Goal: Information Seeking & Learning: Learn about a topic

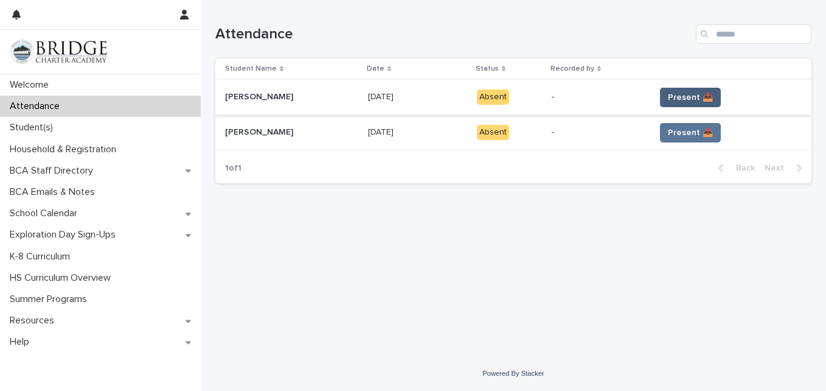
click at [674, 92] on span "Present 📥" at bounding box center [690, 97] width 45 height 12
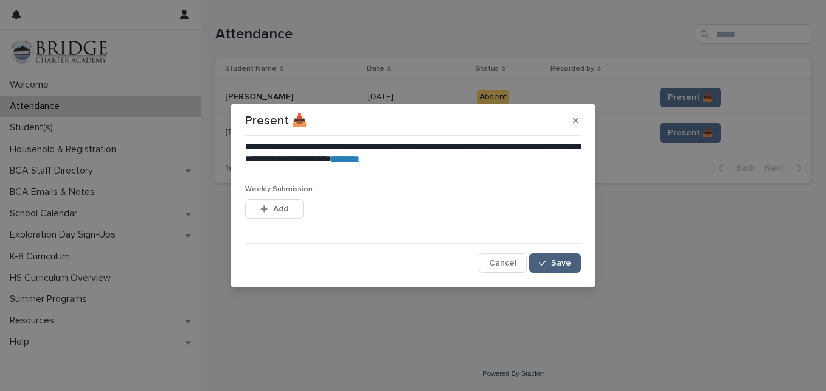
click at [557, 260] on span "Save" at bounding box center [561, 263] width 20 height 9
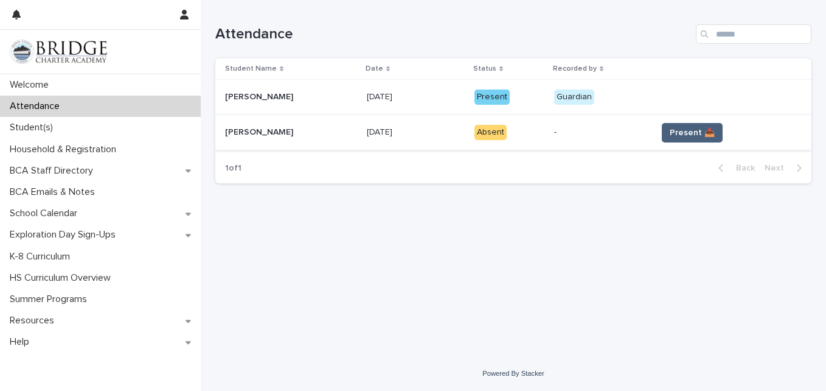
click at [707, 127] on span "Present 📥" at bounding box center [692, 133] width 45 height 12
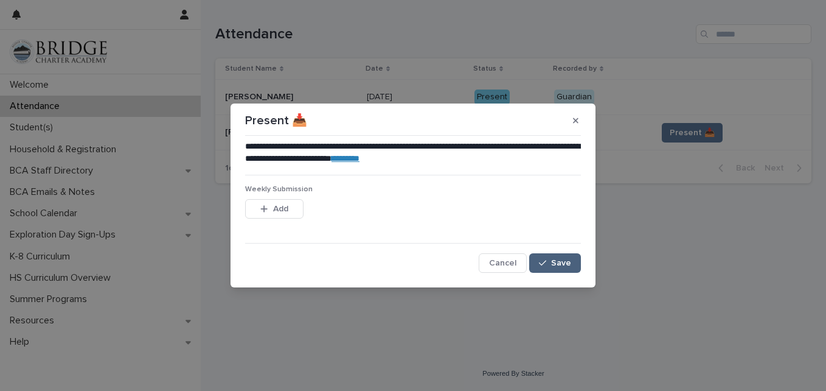
click at [539, 261] on button "Save" at bounding box center [555, 262] width 52 height 19
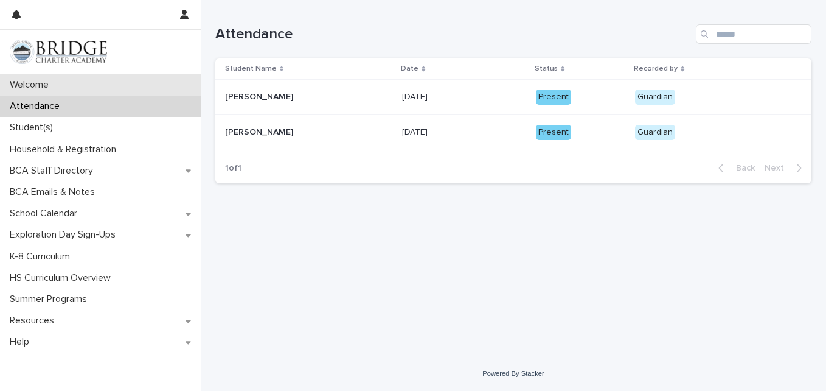
click at [102, 86] on div "Welcome" at bounding box center [100, 84] width 201 height 21
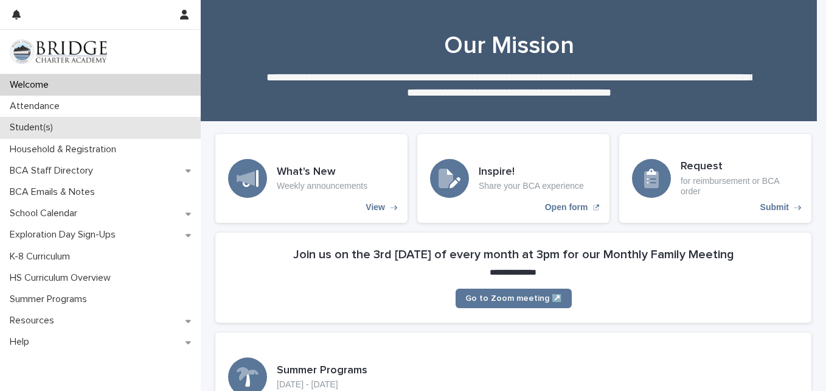
click at [42, 129] on p "Student(s)" at bounding box center [34, 128] width 58 height 12
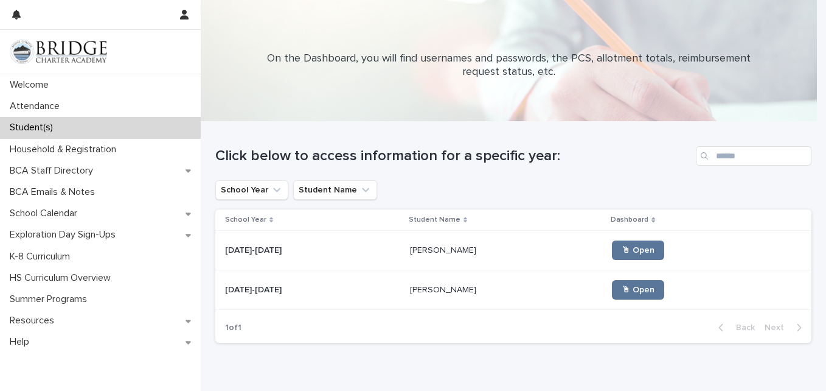
click at [365, 249] on p at bounding box center [312, 250] width 175 height 10
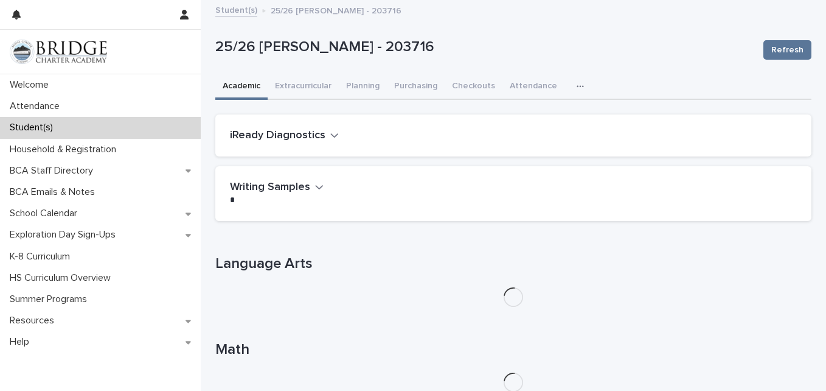
click at [331, 139] on icon "button" at bounding box center [334, 135] width 9 height 11
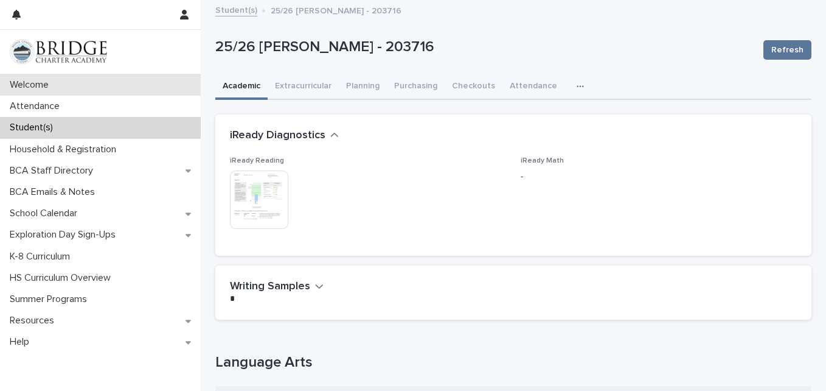
click at [103, 88] on div "Welcome" at bounding box center [100, 84] width 201 height 21
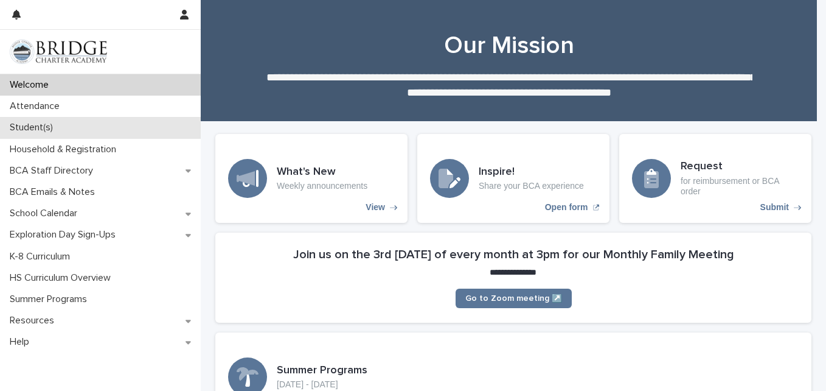
click at [45, 128] on p "Student(s)" at bounding box center [34, 128] width 58 height 12
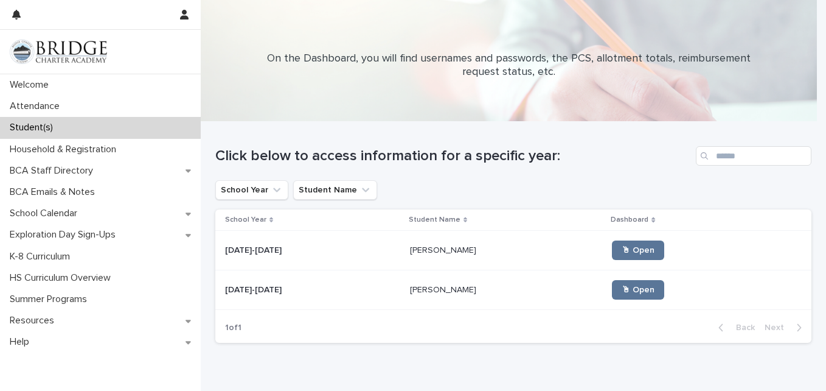
click at [332, 253] on p at bounding box center [312, 250] width 175 height 10
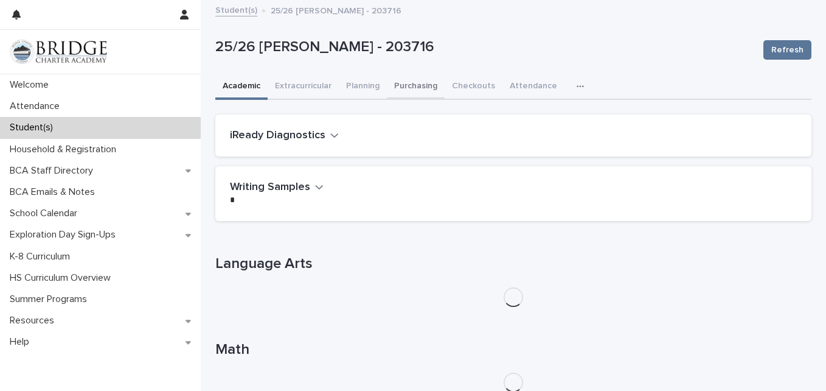
click at [405, 88] on button "Purchasing" at bounding box center [416, 87] width 58 height 26
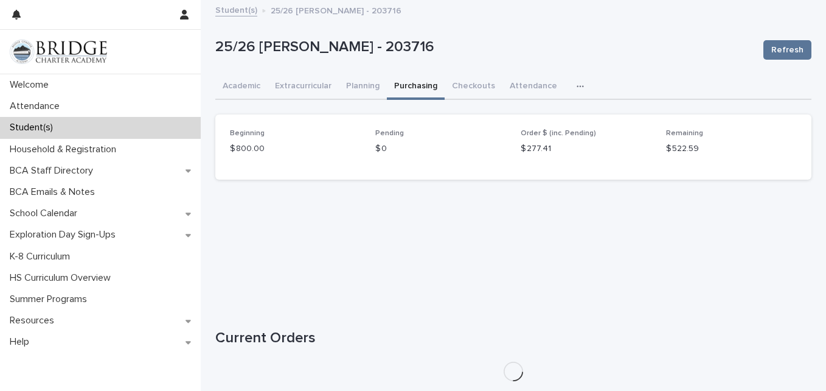
click at [241, 13] on link "Student(s)" at bounding box center [236, 9] width 42 height 14
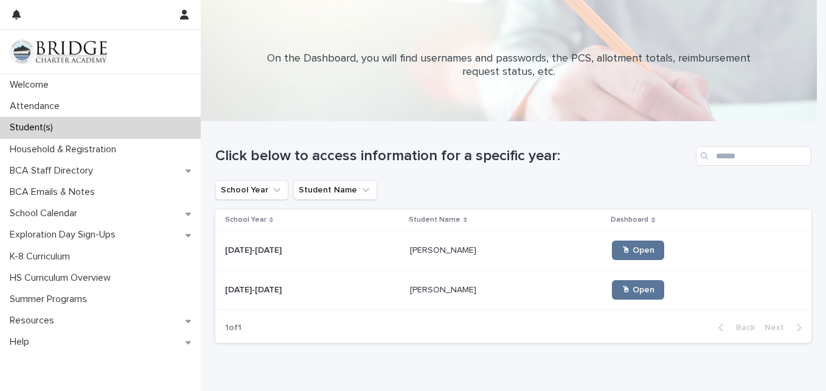
click at [410, 285] on p "[PERSON_NAME]" at bounding box center [444, 288] width 69 height 13
